Goal: Task Accomplishment & Management: Manage account settings

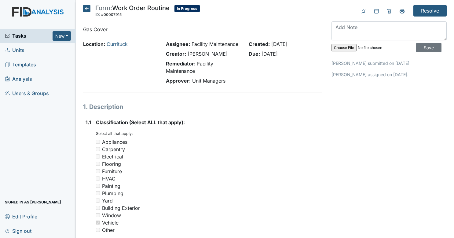
click at [21, 33] on span "Tasks" at bounding box center [29, 35] width 48 height 7
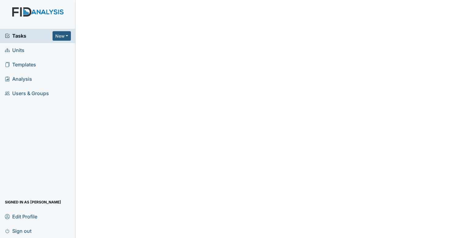
click at [21, 33] on span "Tasks" at bounding box center [29, 35] width 48 height 7
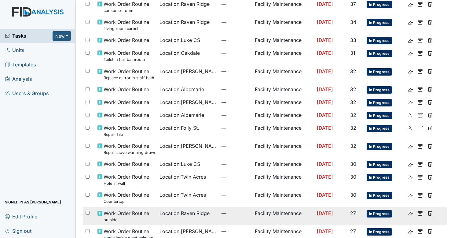
scroll to position [255, 0]
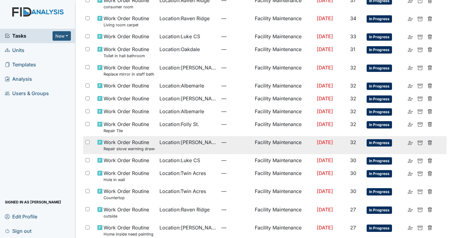
click at [205, 148] on td "Location : Luke St. ICF" at bounding box center [188, 145] width 62 height 18
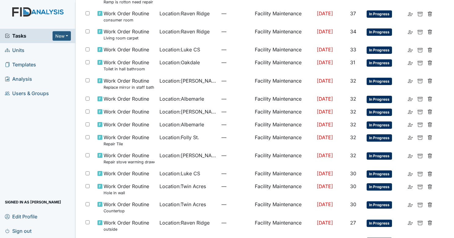
scroll to position [263, 0]
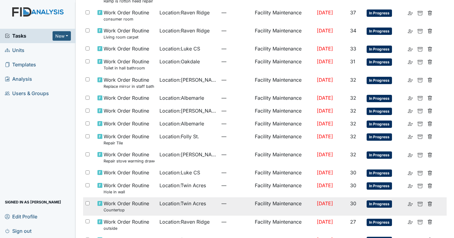
click at [143, 210] on small "Countertop" at bounding box center [126, 210] width 45 height 6
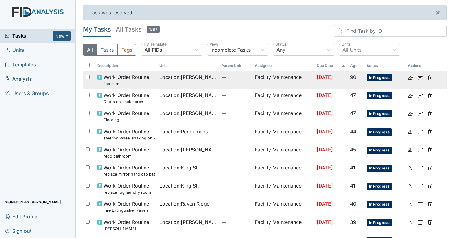
click at [175, 74] on span "Location : McFarland" at bounding box center [187, 76] width 57 height 7
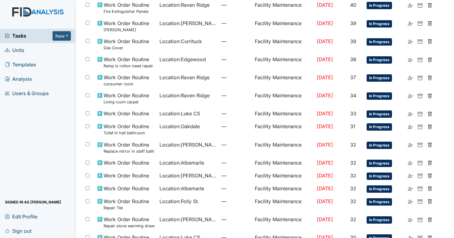
scroll to position [374, 0]
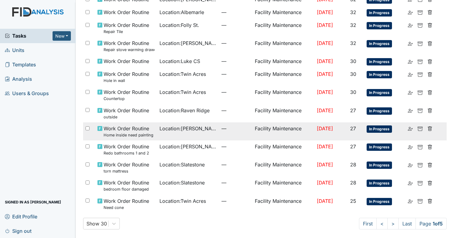
click at [157, 126] on td "Location : McFarland" at bounding box center [188, 131] width 62 height 18
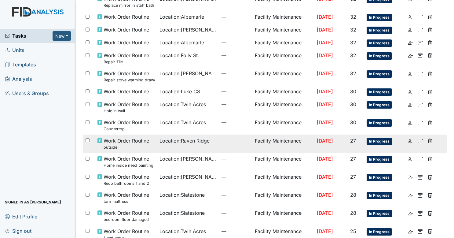
scroll to position [346, 0]
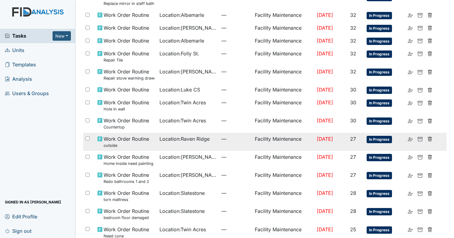
click at [182, 137] on span "Location : Raven Ridge" at bounding box center [184, 138] width 50 height 7
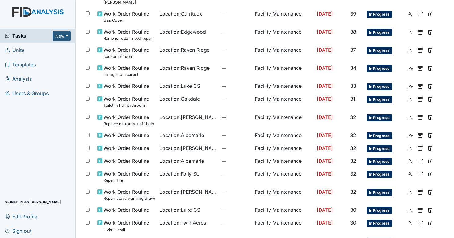
scroll to position [374, 0]
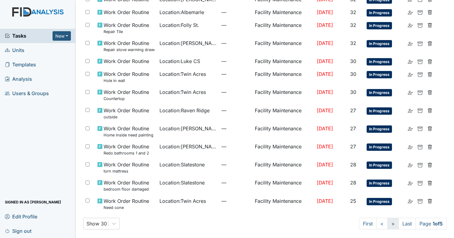
click at [390, 222] on link ">" at bounding box center [392, 223] width 11 height 12
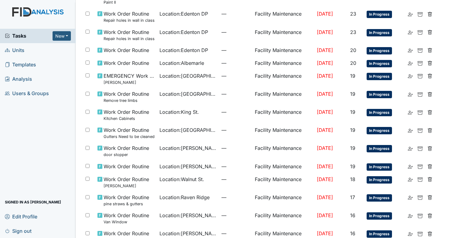
scroll to position [190, 0]
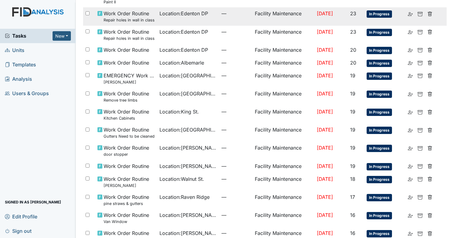
click at [211, 15] on td "Location : Edenton DP" at bounding box center [188, 16] width 62 height 18
